Goal: Information Seeking & Learning: Compare options

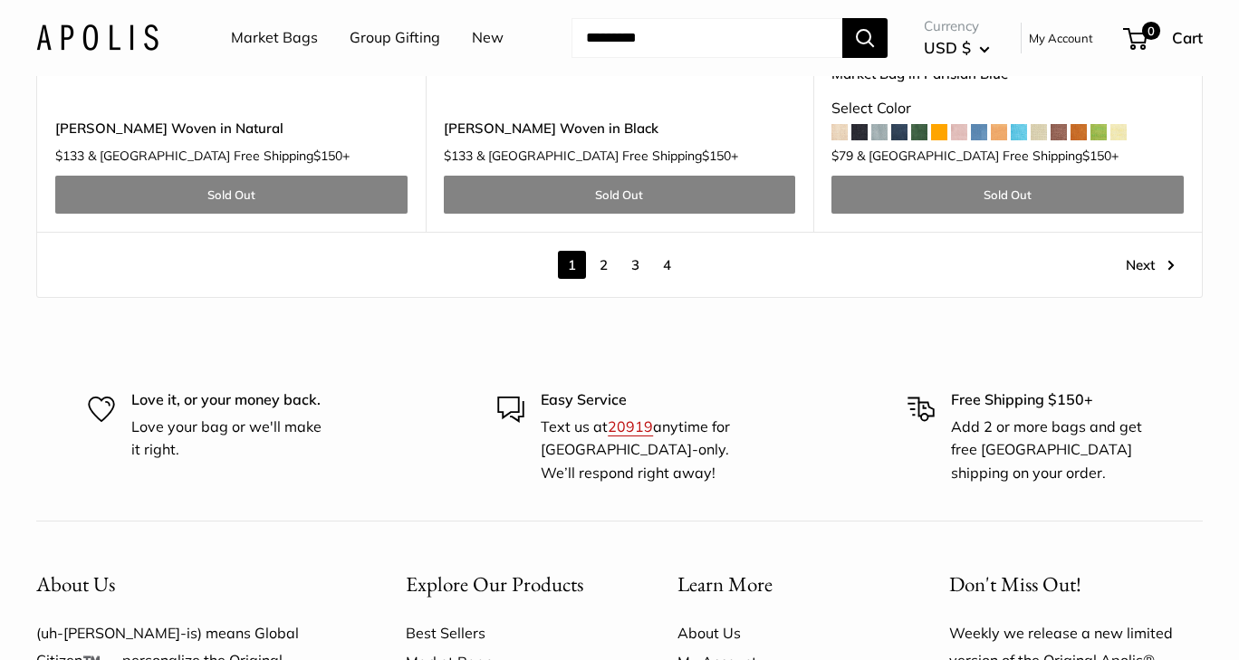
scroll to position [9959, 0]
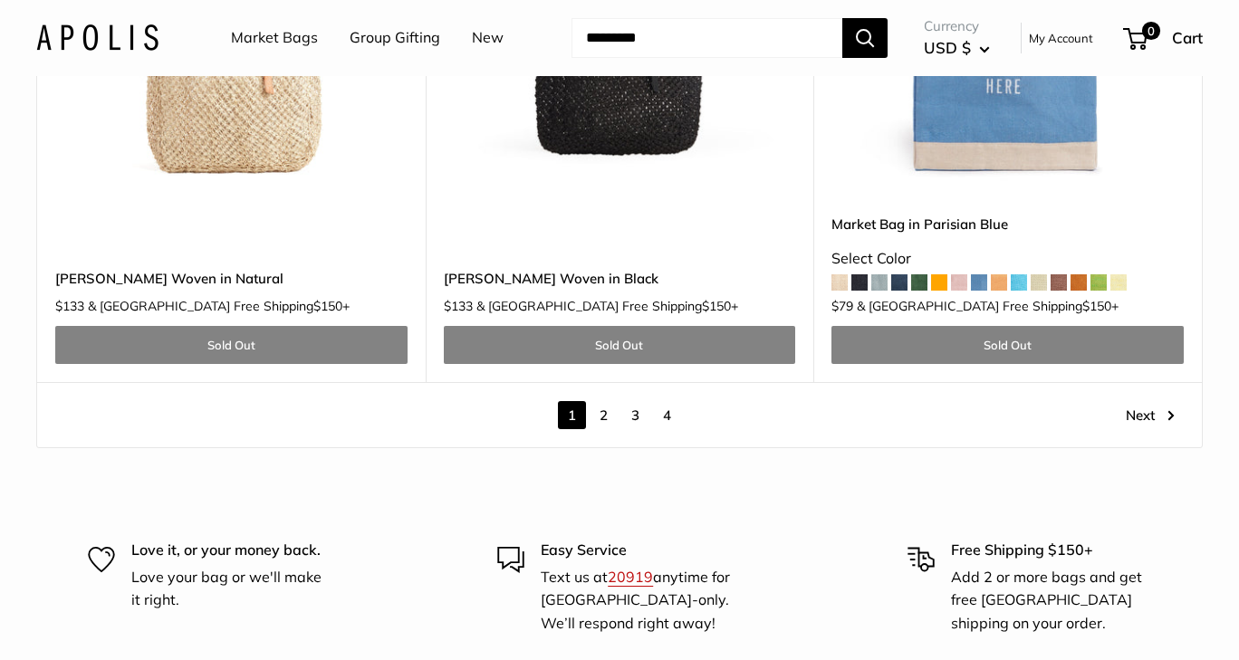
click at [605, 401] on link "2" at bounding box center [603, 415] width 28 height 28
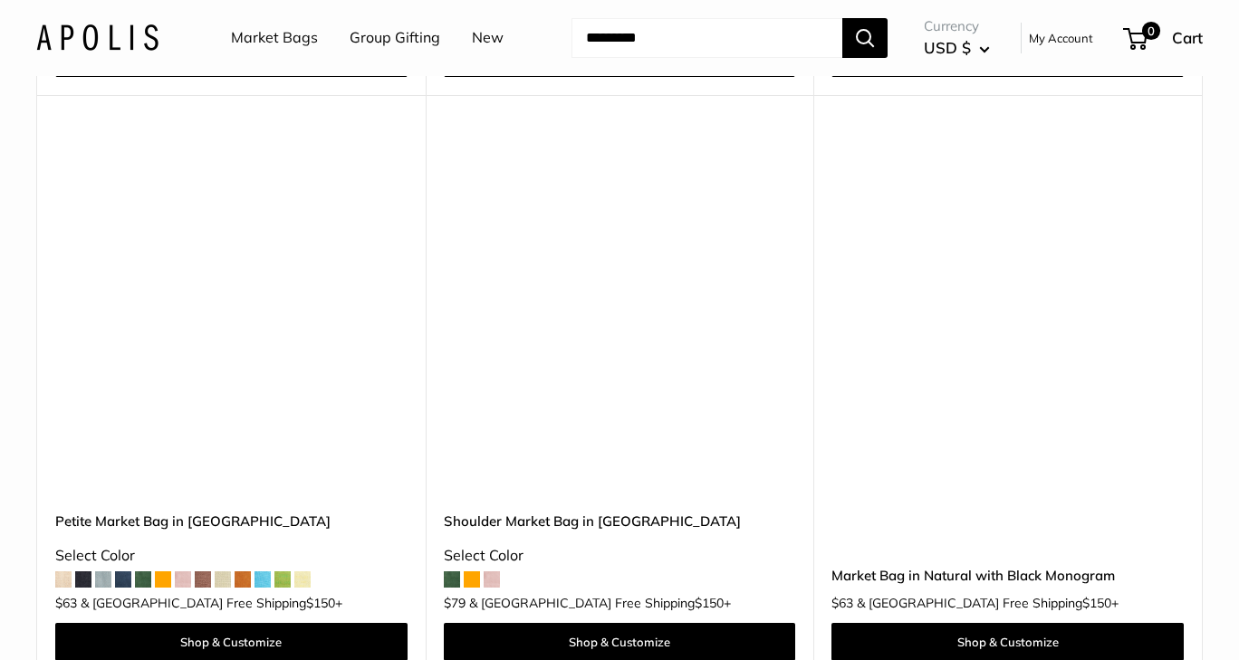
scroll to position [5152, 0]
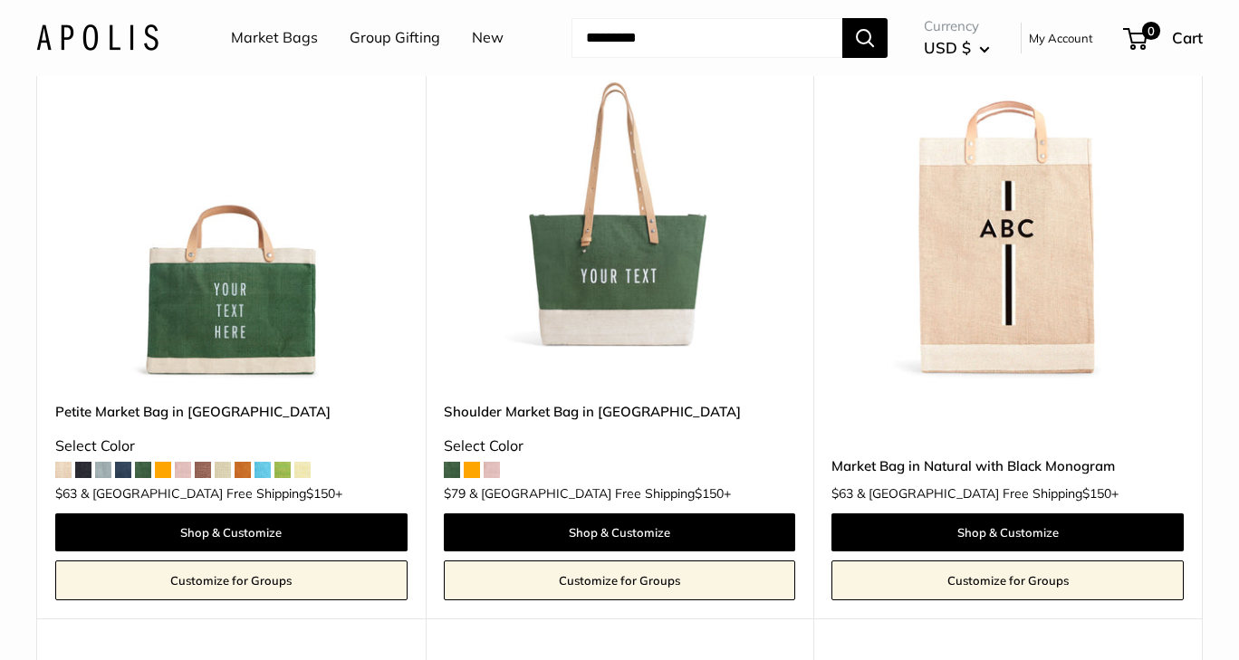
click at [0, 0] on img at bounding box center [0, 0] width 0 height 0
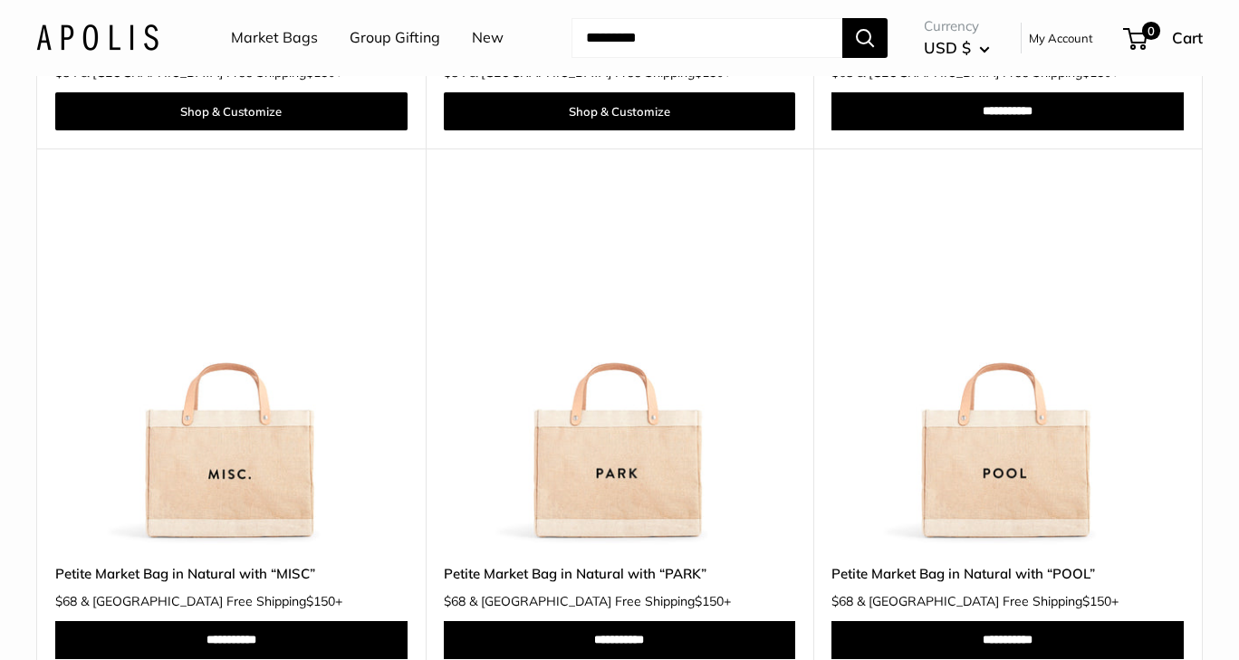
scroll to position [9678, 0]
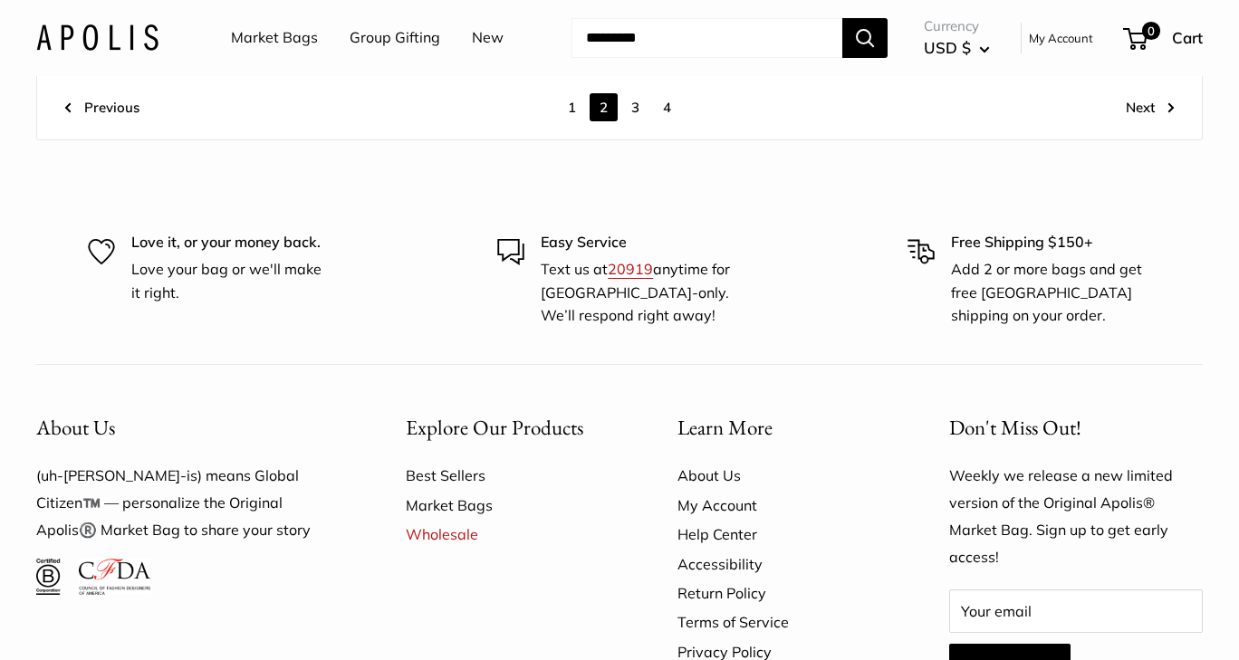
click at [633, 100] on link "3" at bounding box center [635, 107] width 28 height 28
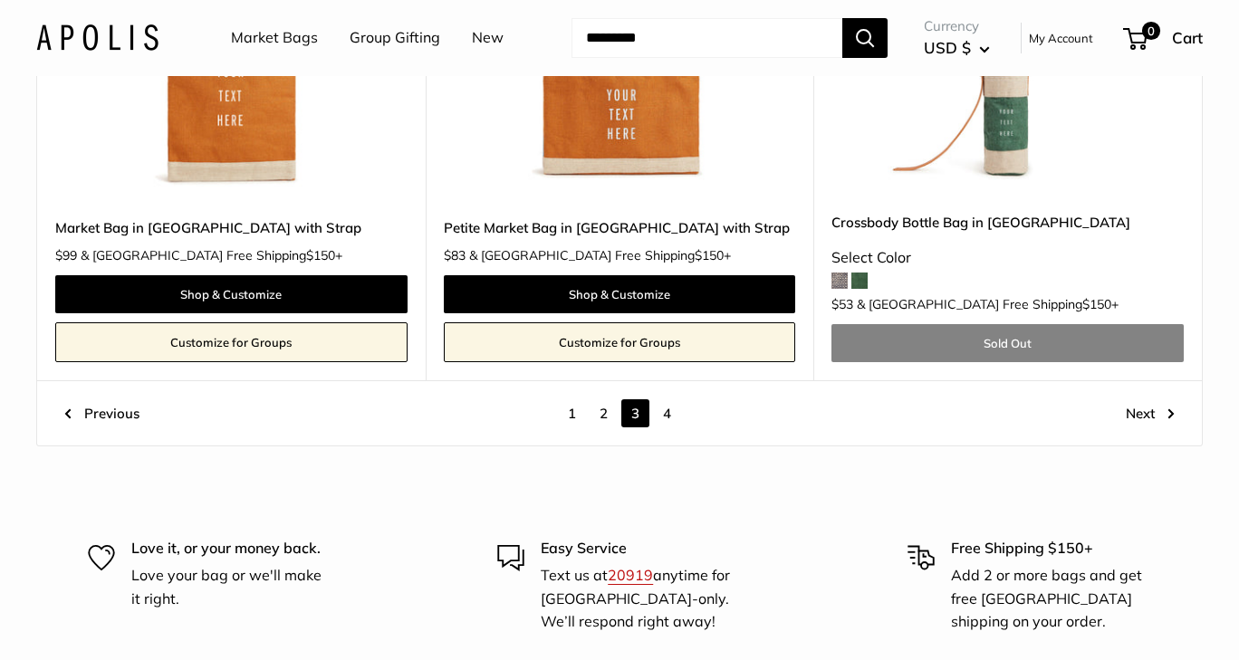
scroll to position [9377, 0]
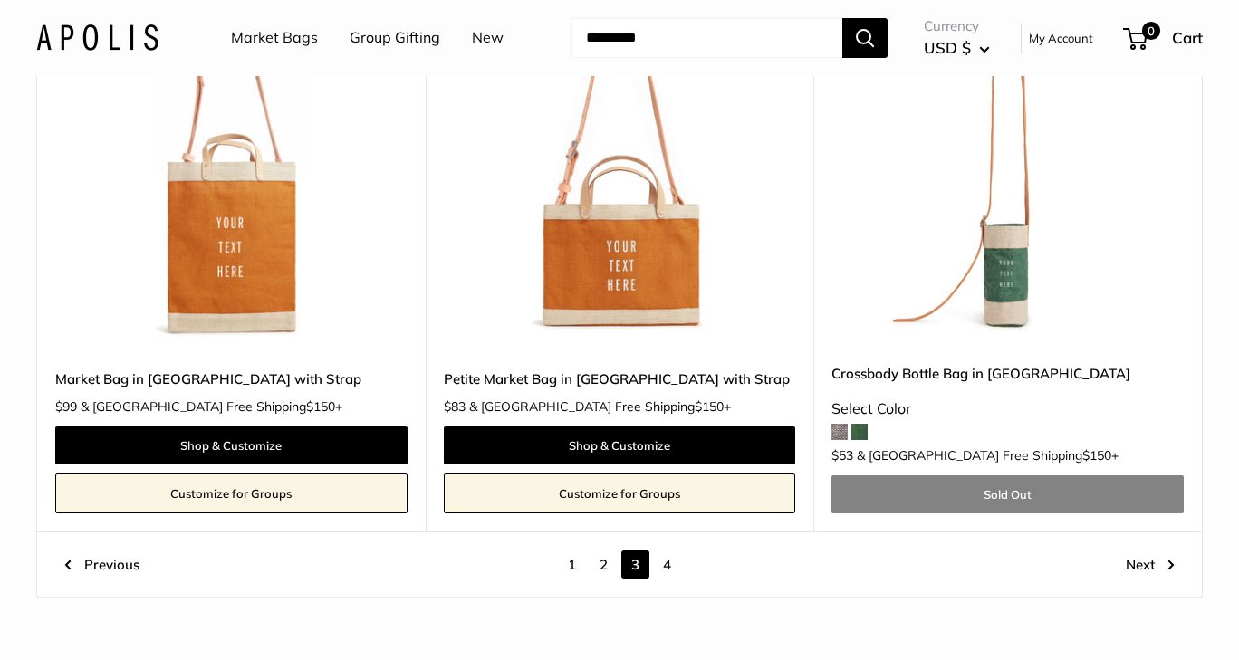
click at [668, 550] on link "4" at bounding box center [667, 564] width 28 height 28
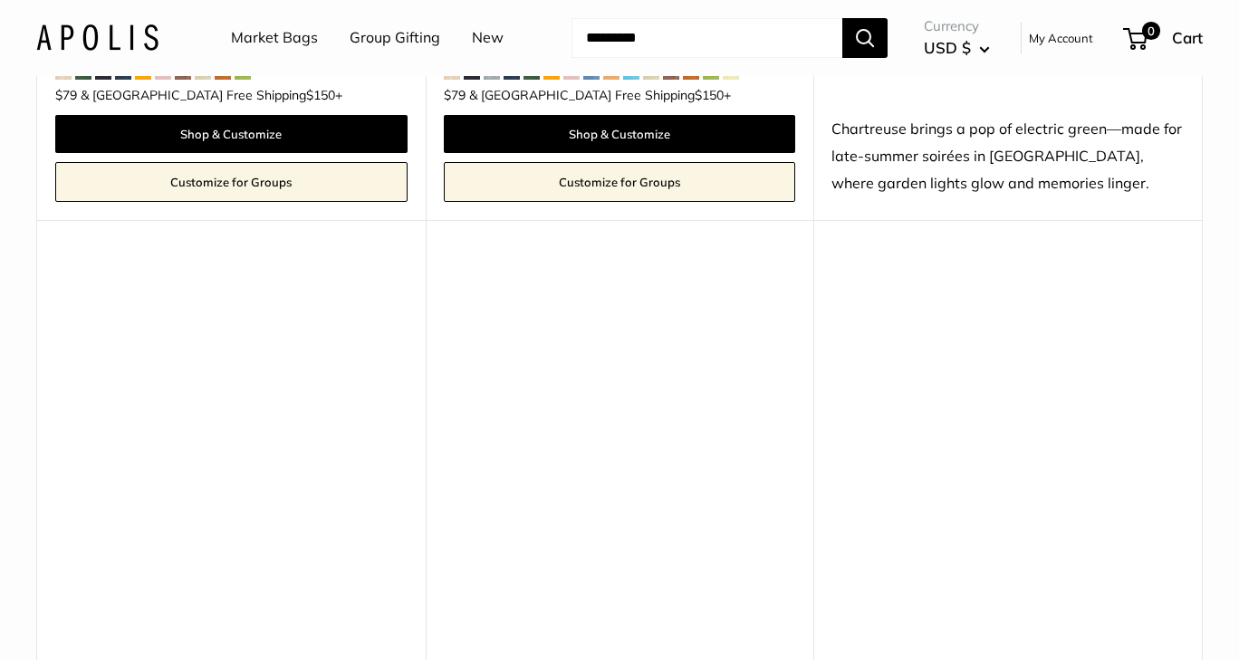
scroll to position [4096, 0]
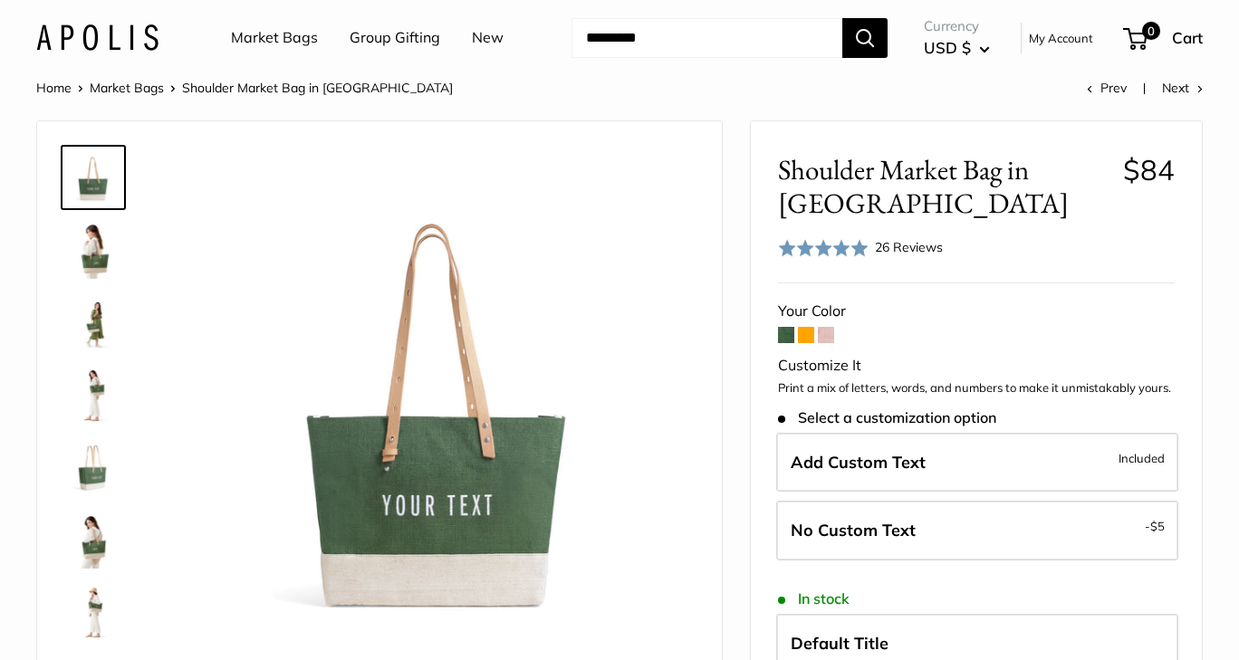
click at [809, 338] on span at bounding box center [806, 335] width 16 height 16
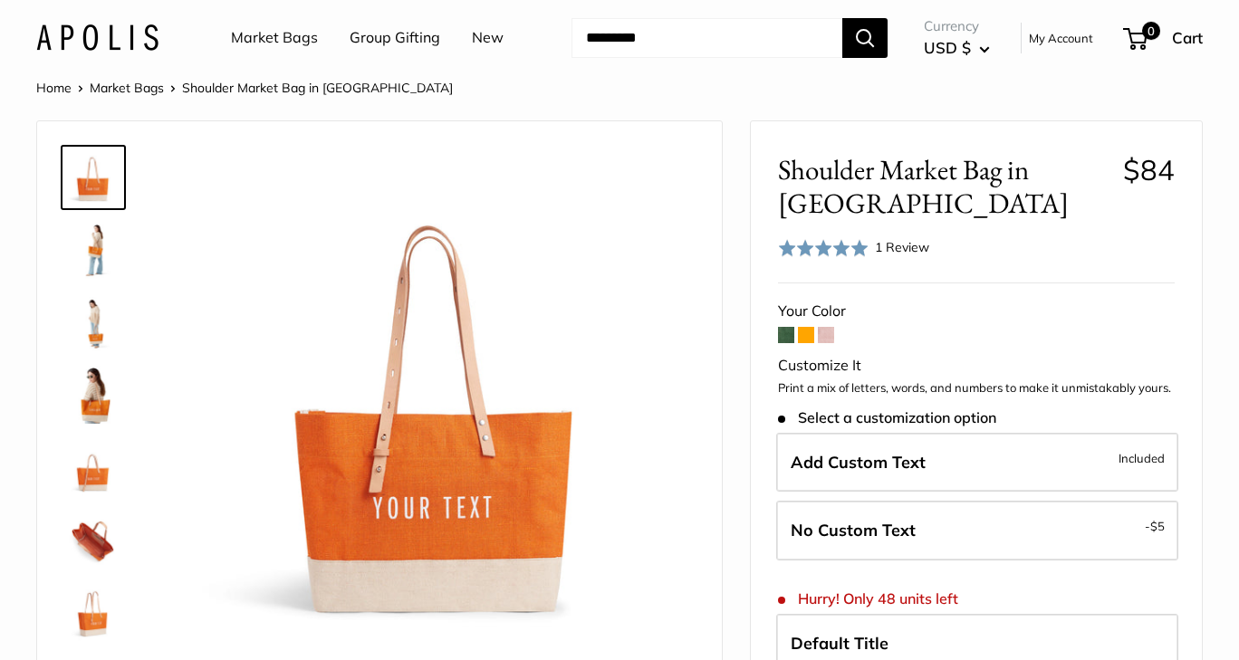
click at [820, 327] on span at bounding box center [826, 335] width 16 height 16
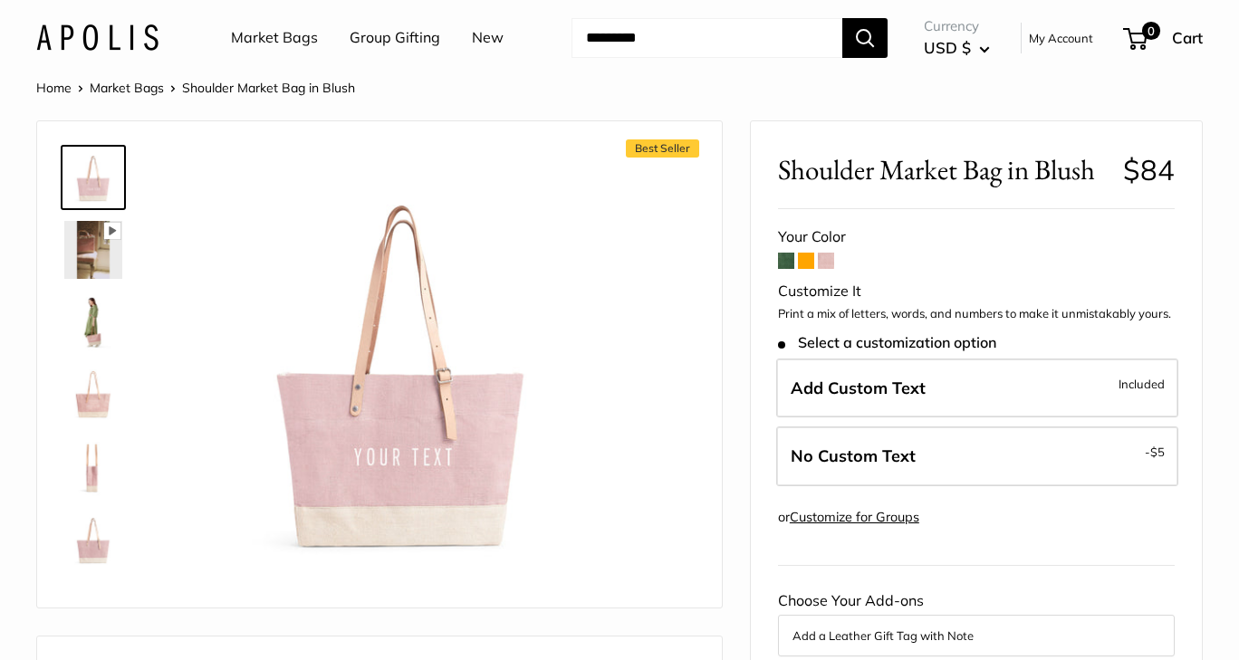
click at [87, 394] on img at bounding box center [93, 395] width 58 height 58
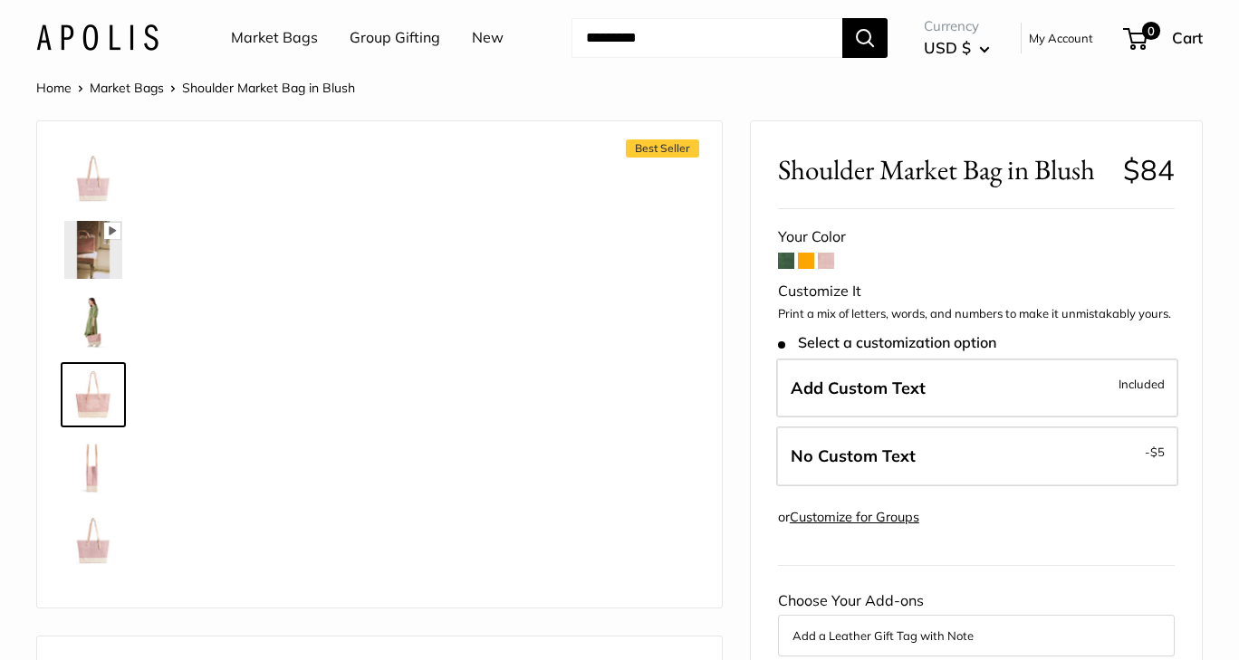
click at [90, 310] on img at bounding box center [93, 322] width 58 height 58
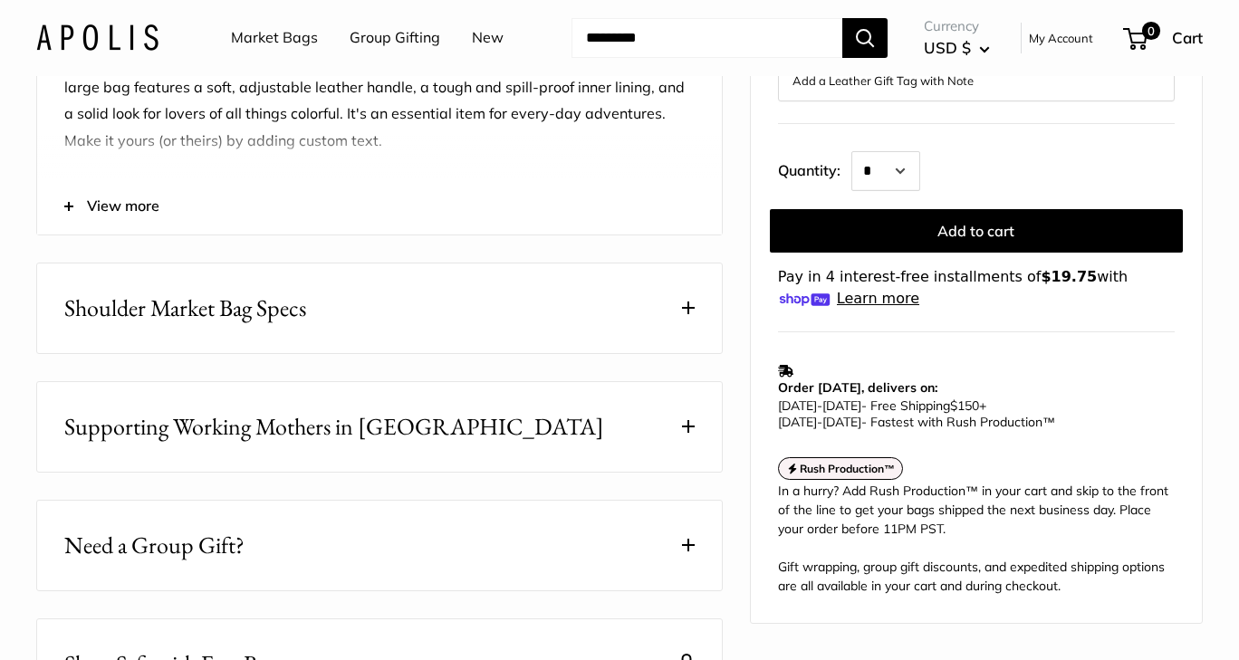
scroll to position [905, 0]
